Goal: Navigation & Orientation: Find specific page/section

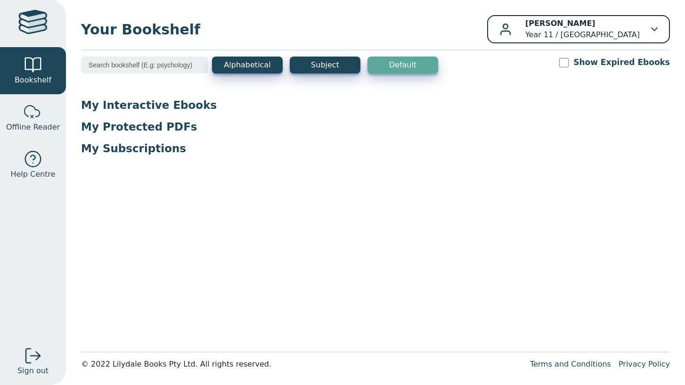
click at [608, 36] on p "John Feros Year 11 / Mosman High School" at bounding box center [583, 29] width 115 height 23
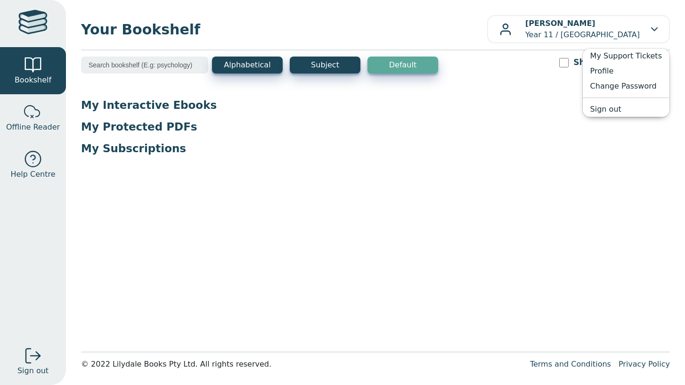
click at [502, 130] on p "My Protected PDFs" at bounding box center [375, 127] width 589 height 14
click at [117, 151] on p "My Subscriptions" at bounding box center [375, 148] width 589 height 14
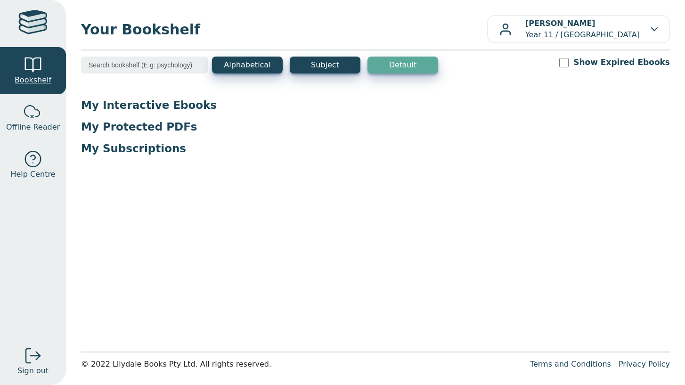
click at [38, 84] on span "Bookshelf" at bounding box center [33, 79] width 37 height 11
click at [96, 149] on p "My Subscriptions" at bounding box center [375, 148] width 589 height 14
click at [35, 132] on span "Offline Reader" at bounding box center [33, 127] width 54 height 11
click at [315, 63] on button "Subject" at bounding box center [325, 65] width 71 height 17
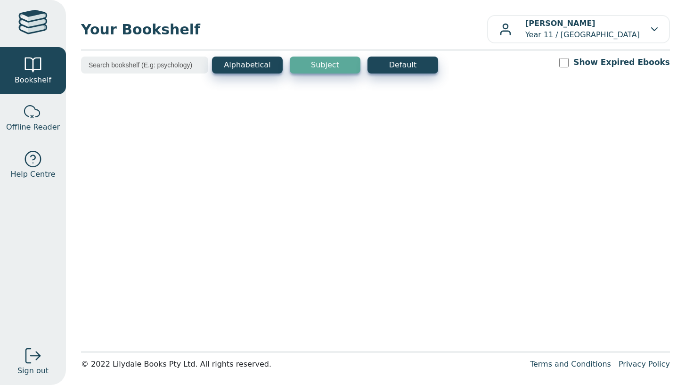
click at [123, 59] on input "search" at bounding box center [144, 65] width 127 height 17
click at [49, 85] on span "Bookshelf" at bounding box center [33, 79] width 37 height 11
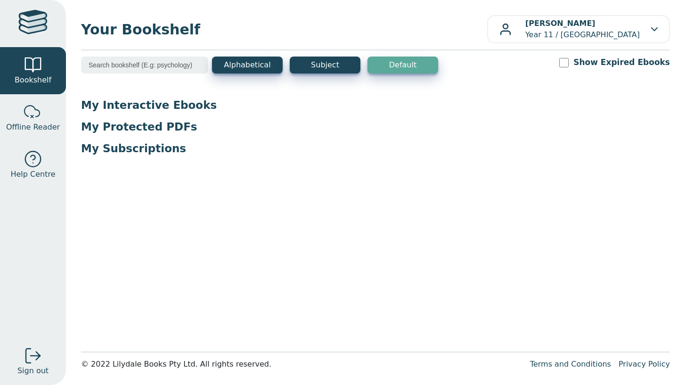
click at [127, 110] on p "My Interactive Ebooks" at bounding box center [375, 105] width 589 height 14
click at [126, 125] on p "My Protected PDFs" at bounding box center [375, 127] width 589 height 14
click at [126, 140] on div "My Interactive Ebooks My Protected PDFs My Subscriptions" at bounding box center [375, 130] width 589 height 65
click at [159, 105] on p "My Interactive Ebooks" at bounding box center [375, 105] width 589 height 14
click at [31, 68] on div at bounding box center [33, 65] width 19 height 19
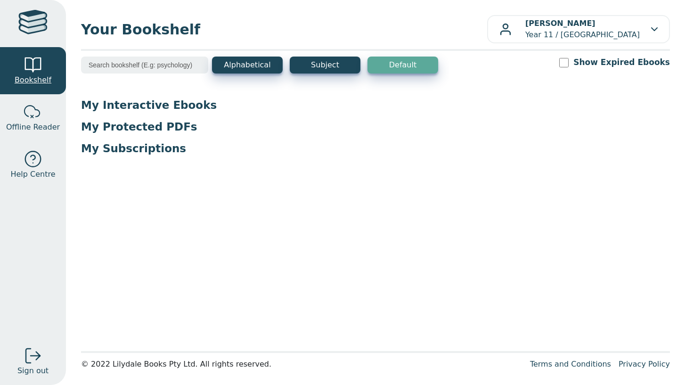
click at [32, 80] on span "Bookshelf" at bounding box center [33, 79] width 37 height 11
click at [150, 152] on p "My Subscriptions" at bounding box center [375, 148] width 589 height 14
click at [151, 128] on p "My Protected PDFs" at bounding box center [375, 127] width 589 height 14
click at [115, 107] on p "My Interactive Ebooks" at bounding box center [375, 105] width 589 height 14
click at [317, 71] on button "Subject" at bounding box center [325, 65] width 71 height 17
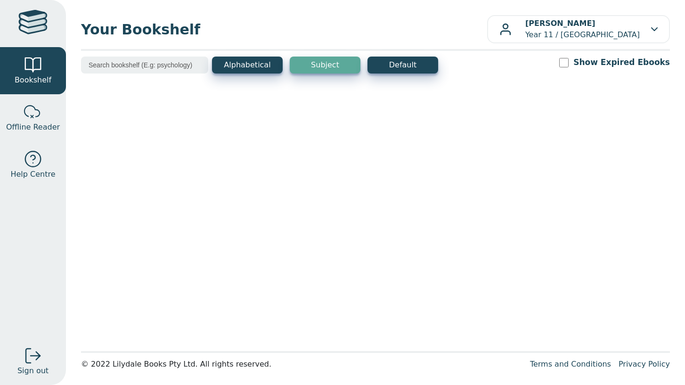
click at [317, 71] on button "Subject" at bounding box center [325, 65] width 71 height 17
click at [50, 84] on link "Bookshelf" at bounding box center [33, 70] width 66 height 47
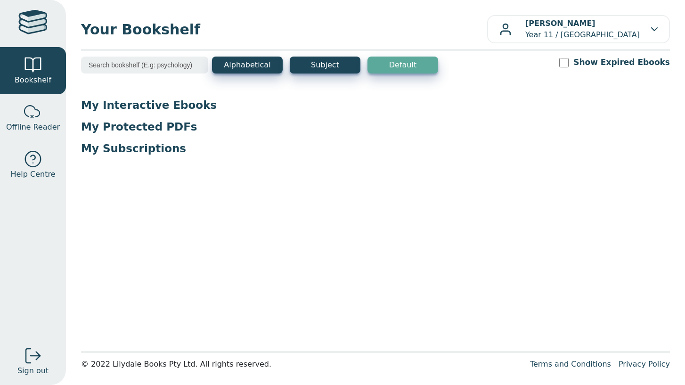
click at [181, 105] on p "My Interactive Ebooks" at bounding box center [375, 105] width 589 height 14
click at [36, 26] on div at bounding box center [32, 23] width 29 height 27
click at [26, 24] on div at bounding box center [32, 23] width 29 height 27
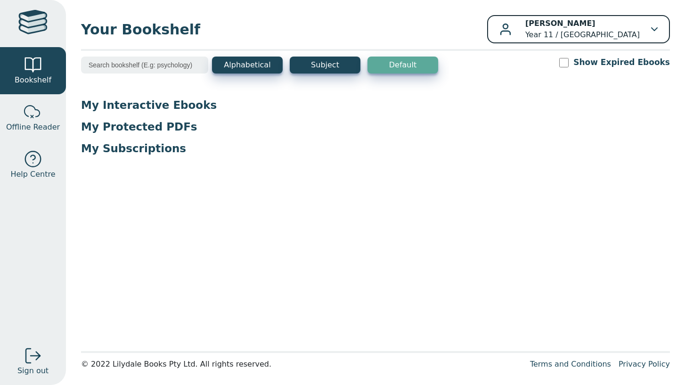
click at [656, 27] on icon "button" at bounding box center [654, 29] width 7 height 4
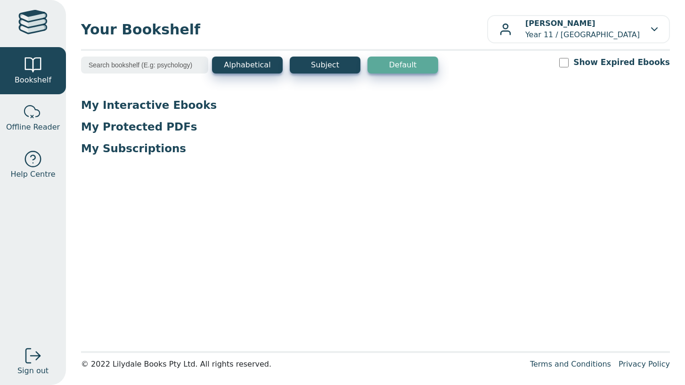
click at [31, 29] on div at bounding box center [32, 23] width 29 height 27
click at [31, 17] on div at bounding box center [32, 23] width 29 height 27
click at [31, 58] on div at bounding box center [33, 65] width 19 height 19
click at [35, 27] on div at bounding box center [32, 23] width 29 height 27
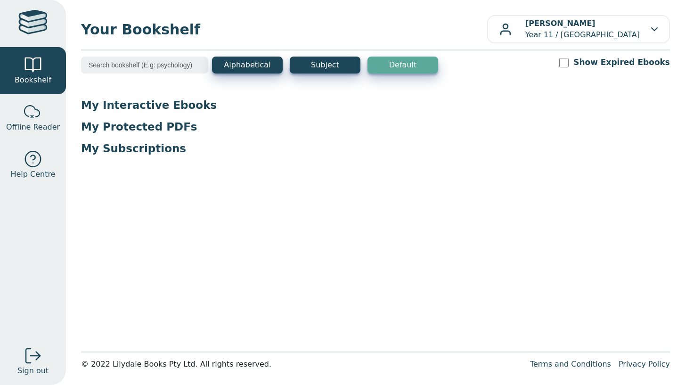
click at [35, 27] on div at bounding box center [32, 23] width 29 height 27
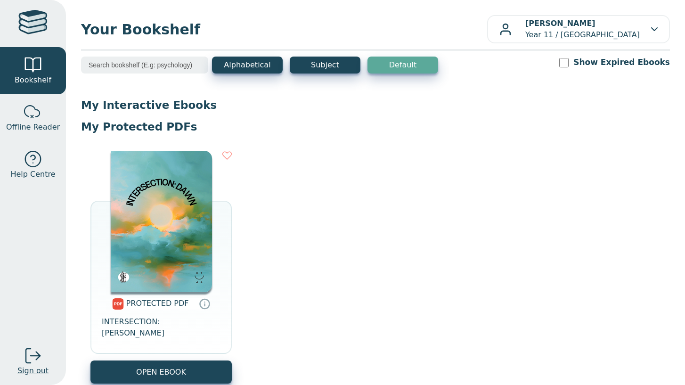
click at [34, 357] on div at bounding box center [33, 355] width 19 height 19
click at [37, 19] on div at bounding box center [32, 23] width 29 height 27
click at [134, 241] on img at bounding box center [161, 221] width 101 height 141
